Goal: Task Accomplishment & Management: Manage account settings

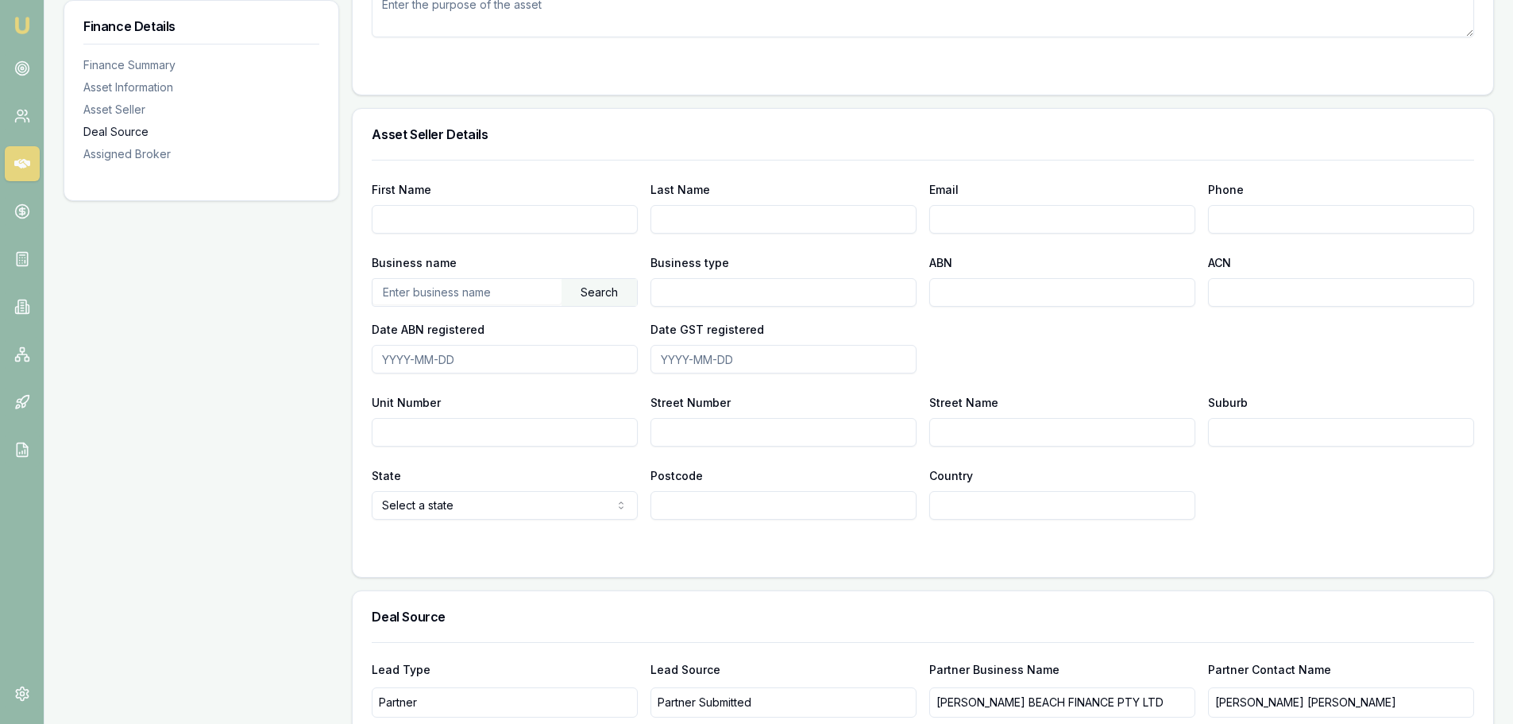
click at [131, 135] on div "Deal Source" at bounding box center [201, 132] width 236 height 16
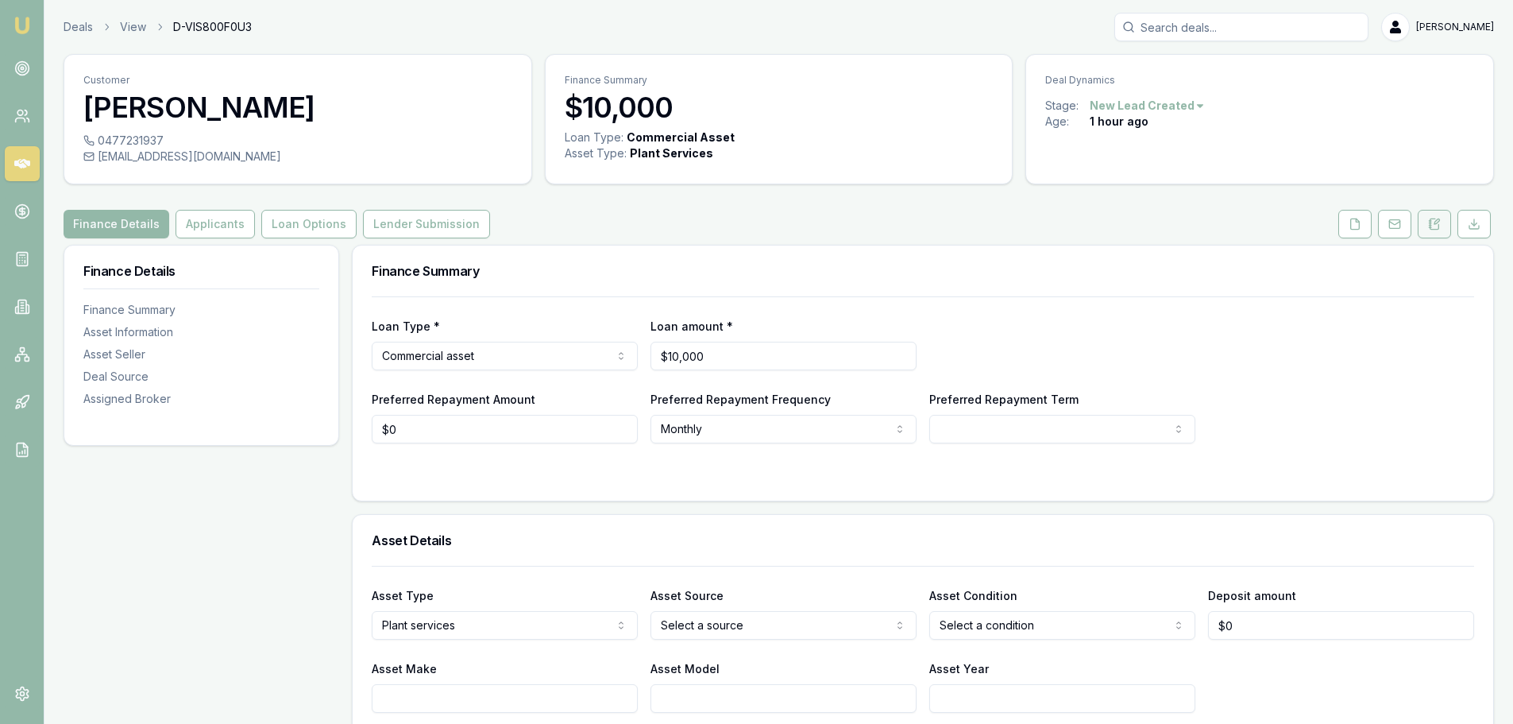
click at [1426, 227] on button at bounding box center [1434, 224] width 33 height 29
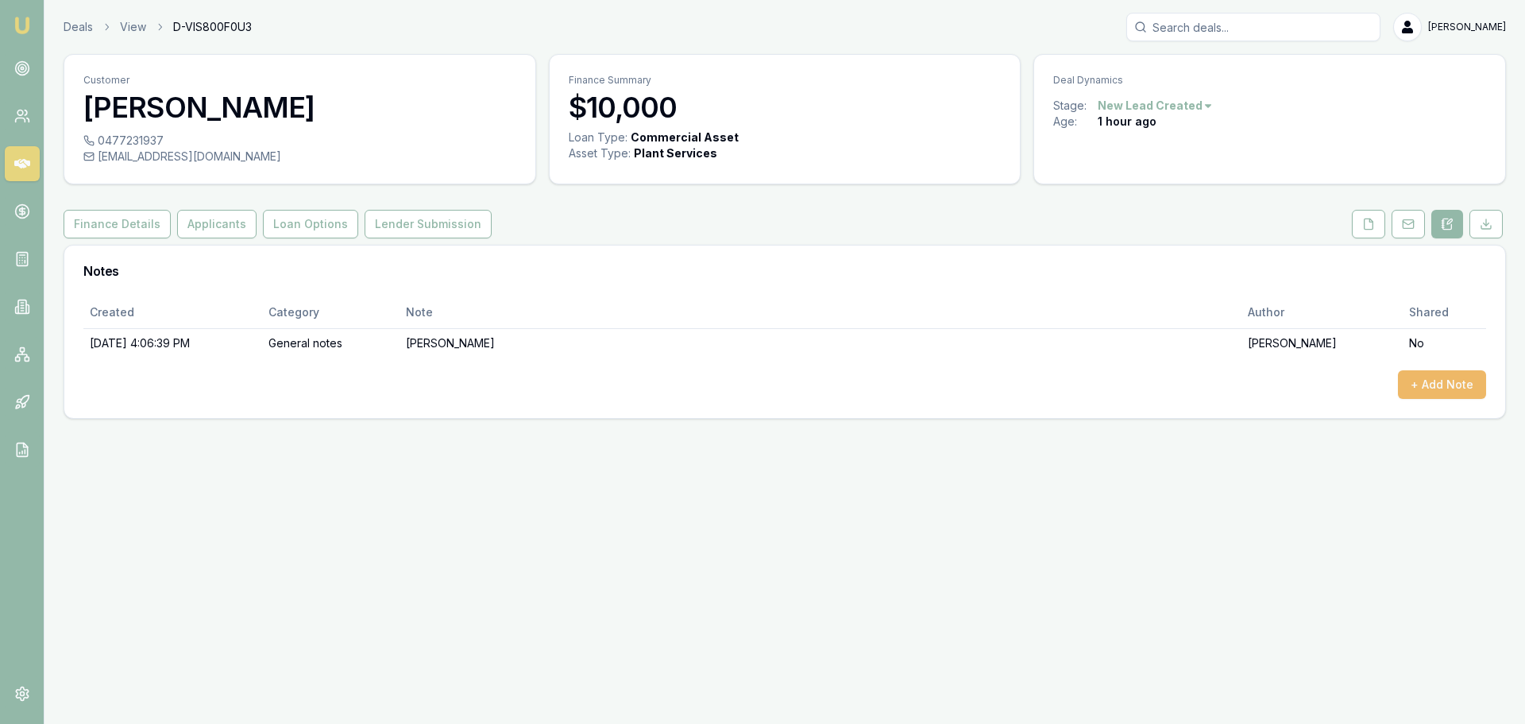
click at [1454, 395] on button "+ Add Note" at bounding box center [1442, 384] width 88 height 29
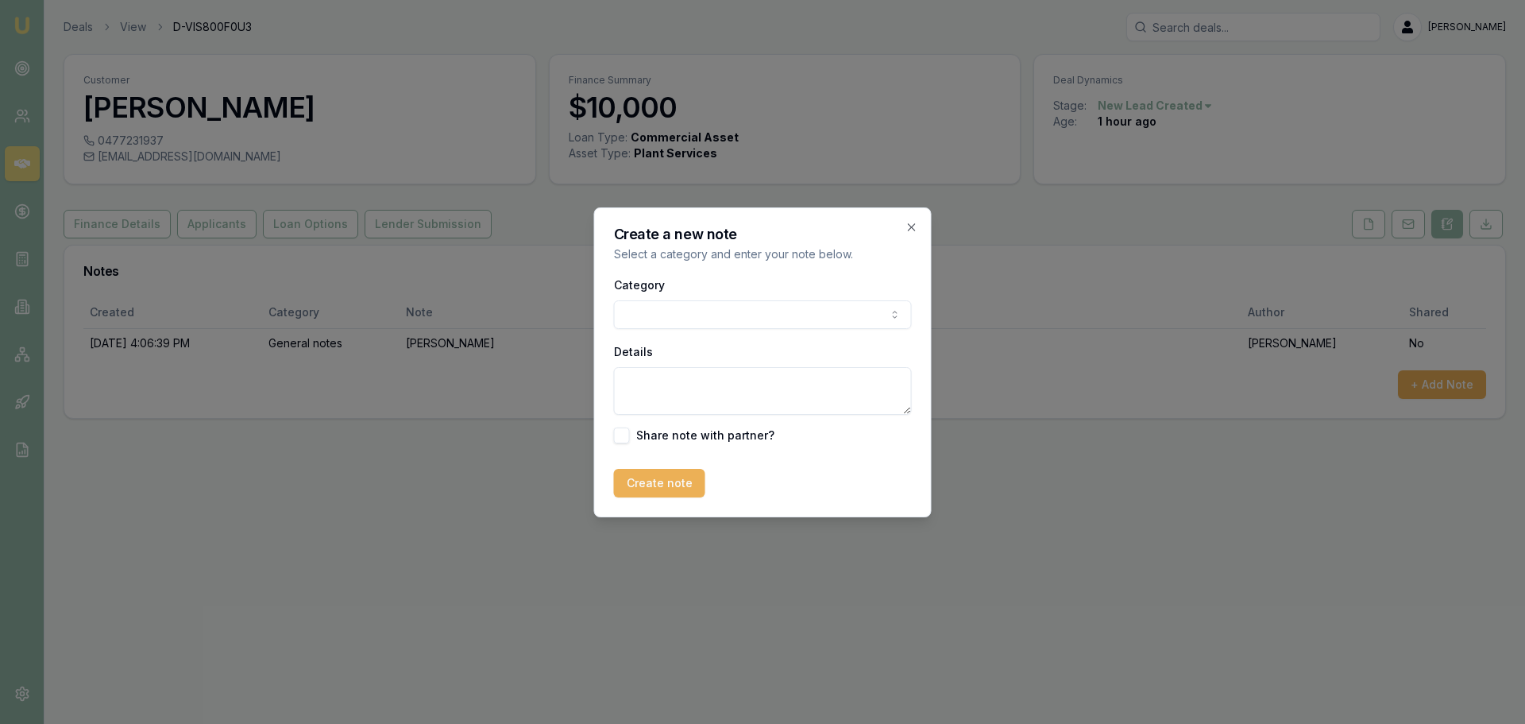
click at [708, 315] on body "Emu Broker Deals View D-VIS800F0U3 Jack Armstrong Toggle Menu Customer Maria De…" at bounding box center [762, 362] width 1525 height 724
click at [658, 385] on textarea "Details" at bounding box center [763, 391] width 298 height 48
click at [820, 388] on textarea "abn 1 year no gst disability pension 300 per fortnight ater rent comes out" at bounding box center [763, 391] width 298 height 48
click at [728, 411] on textarea "abn 1 year no gst disability pension 300 per fortnight after rent comes out" at bounding box center [763, 391] width 298 height 48
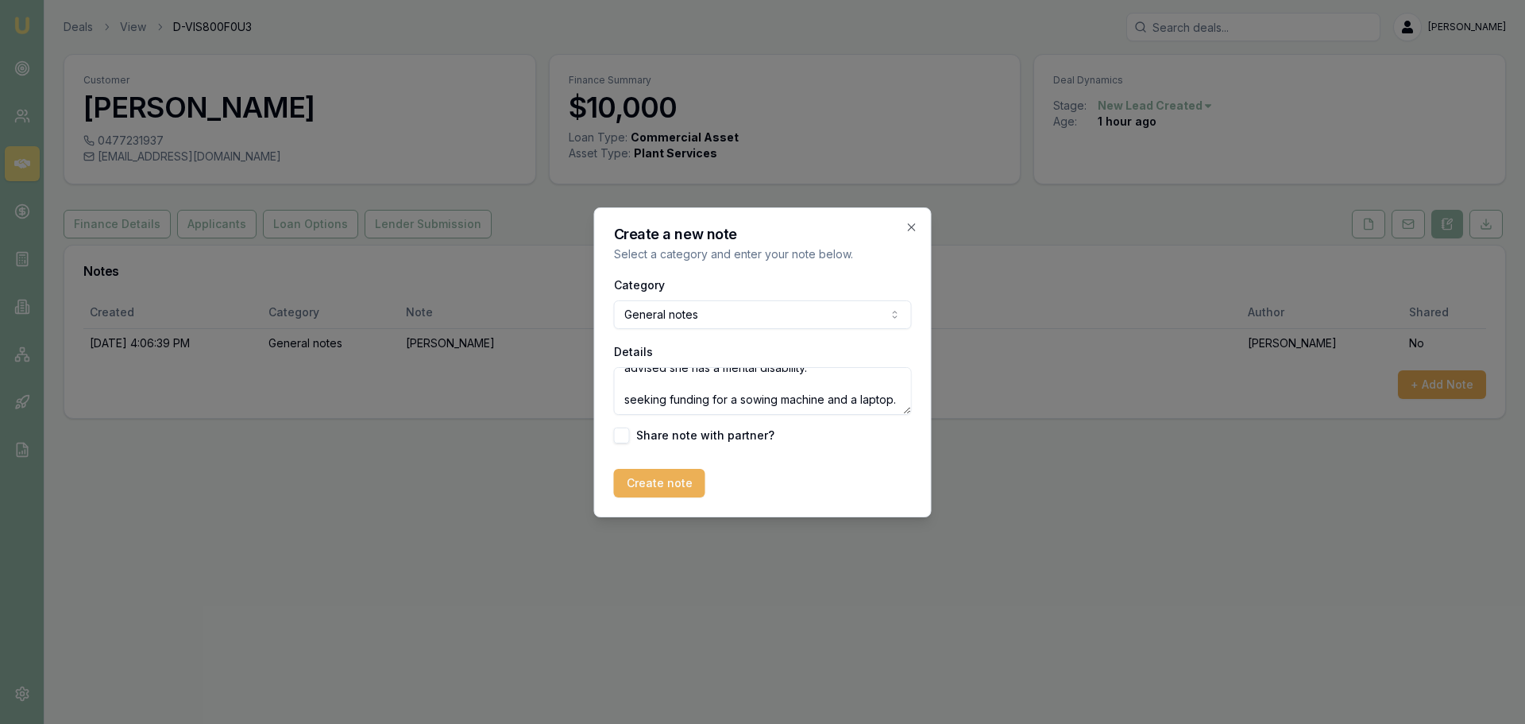
scroll to position [94, 0]
type textarea "abn 1 year no gst disability pension 300 per fortnight after rent comes out. no…"
click at [678, 484] on button "Create note" at bounding box center [659, 483] width 91 height 29
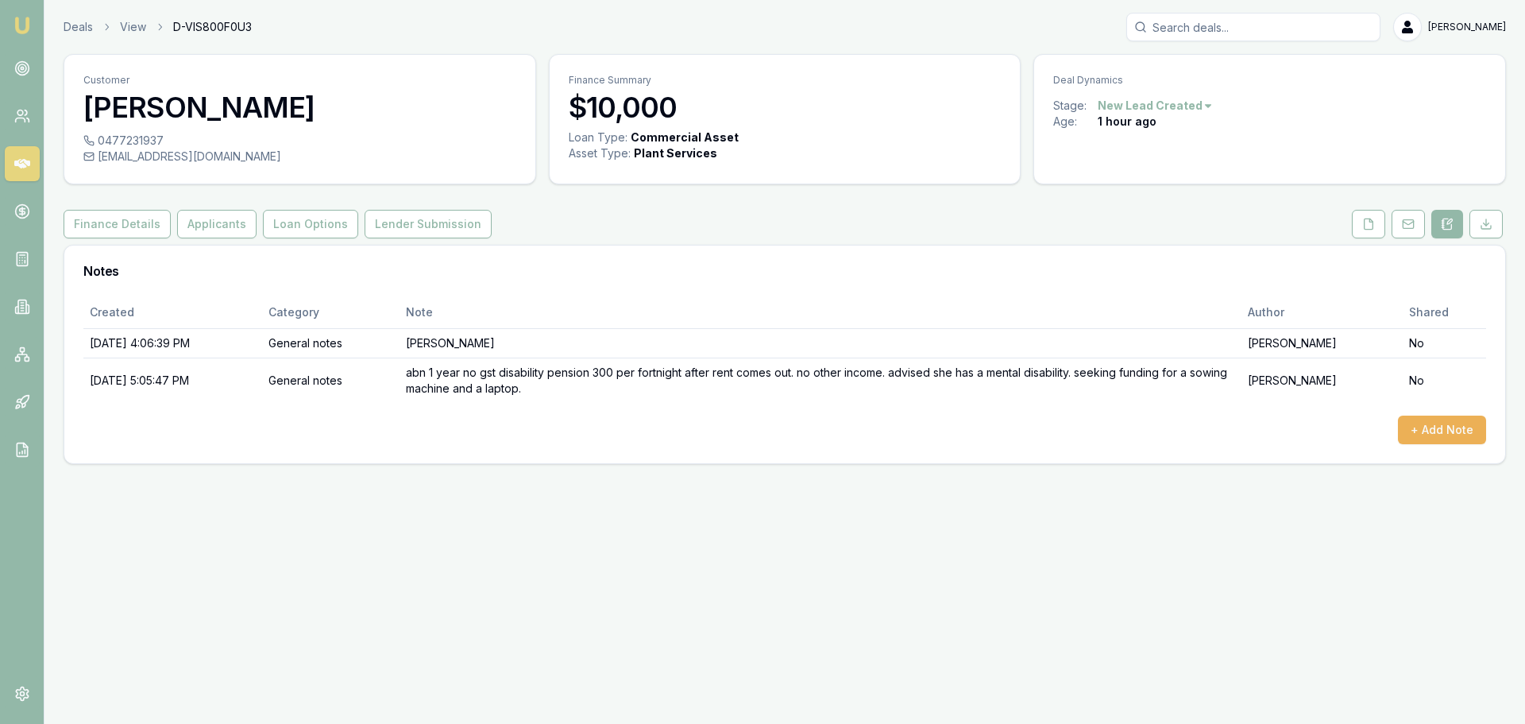
click at [1160, 630] on div "Emu Broker Deals View D-VIS800F0U3 Jack Armstrong Toggle Menu Customer Maria De…" at bounding box center [762, 362] width 1525 height 724
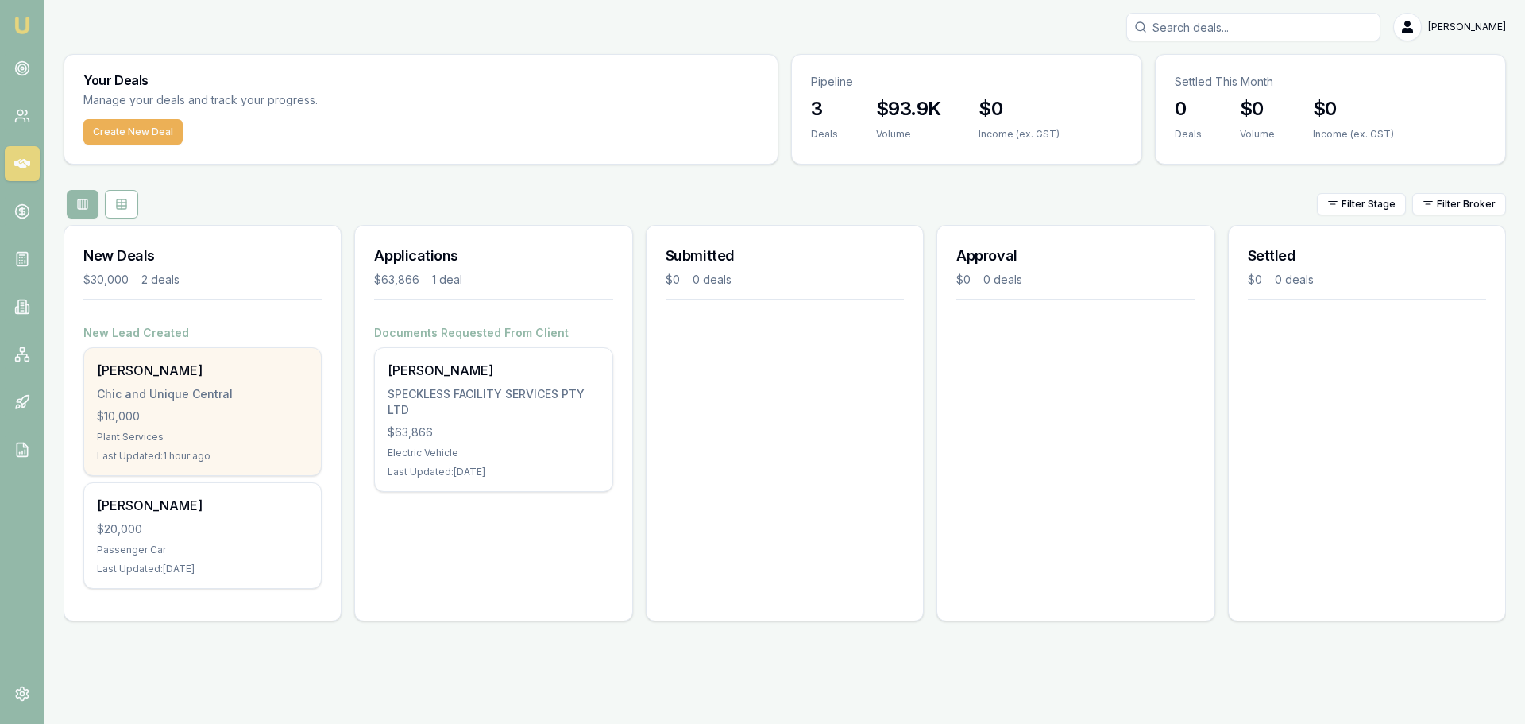
click at [192, 389] on div "Chic and Unique Central" at bounding box center [202, 394] width 211 height 16
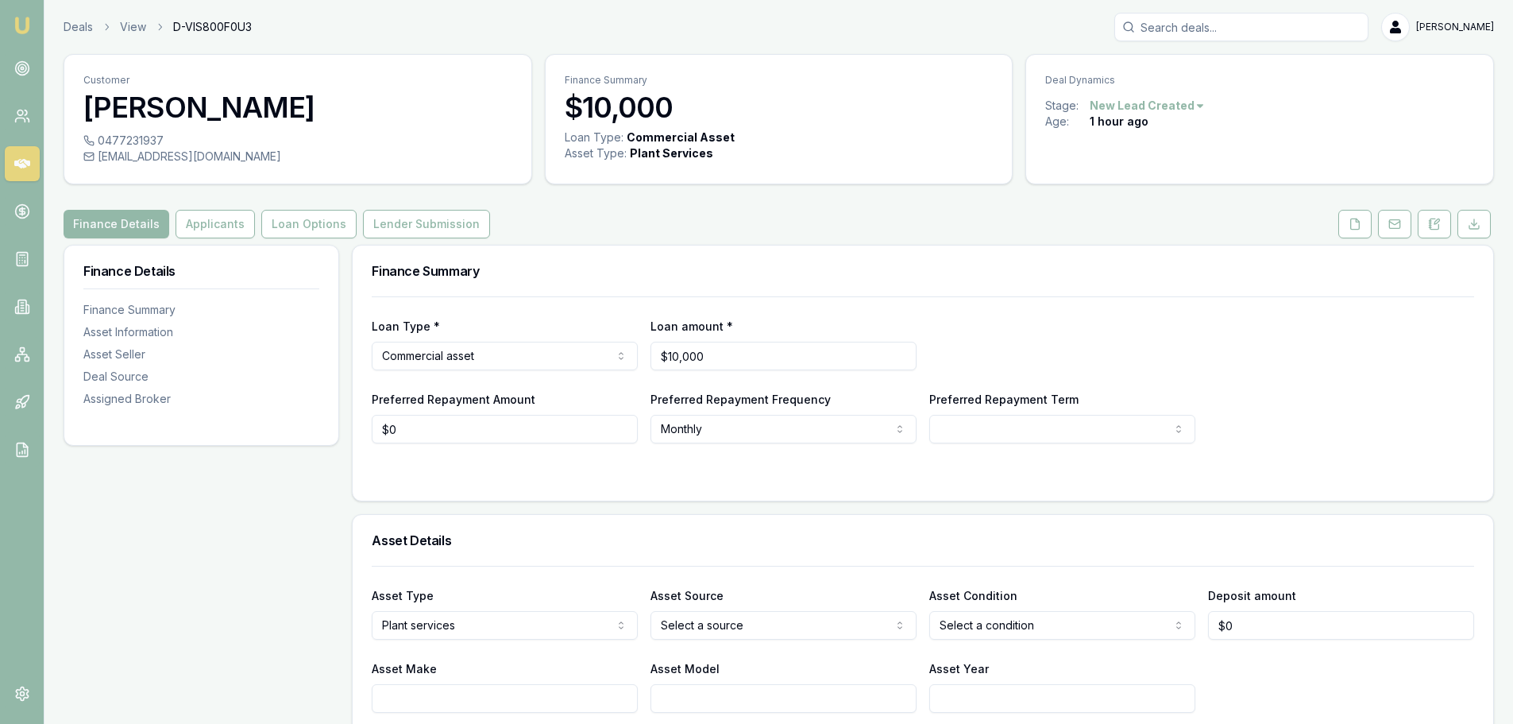
click at [946, 256] on div "Finance Summary" at bounding box center [923, 270] width 1141 height 51
click at [1423, 222] on button at bounding box center [1434, 224] width 33 height 29
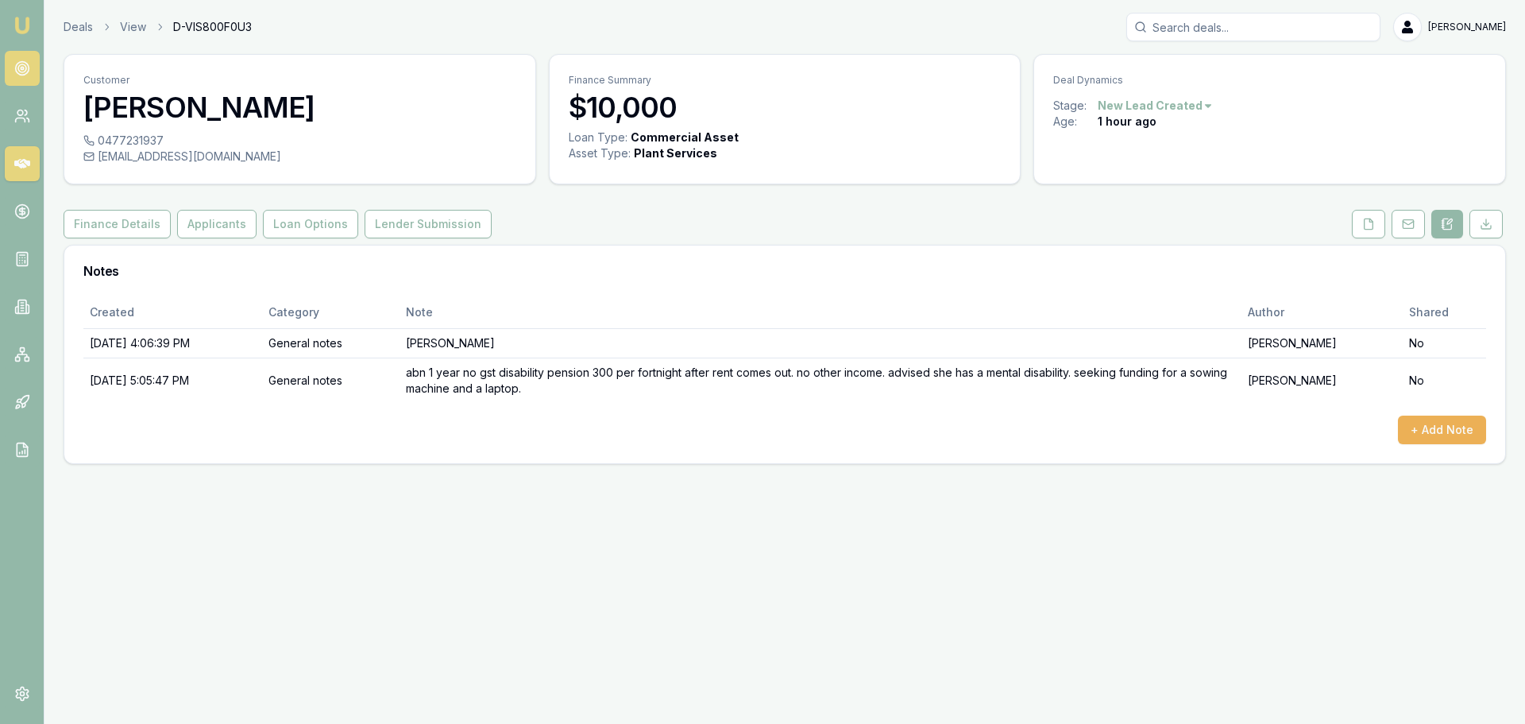
click at [29, 64] on icon at bounding box center [22, 68] width 16 height 16
